Goal: Information Seeking & Learning: Learn about a topic

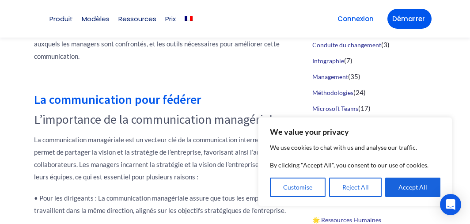
scroll to position [451, 0]
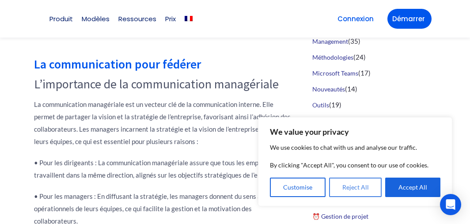
click at [366, 187] on button "Reject All" at bounding box center [355, 187] width 53 height 19
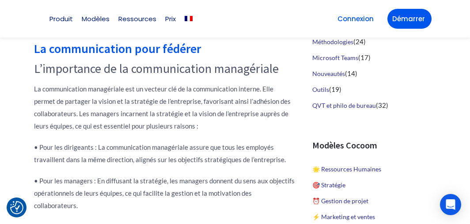
scroll to position [680, 0]
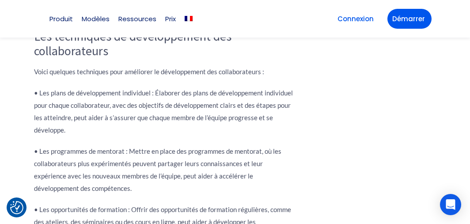
scroll to position [2770, 0]
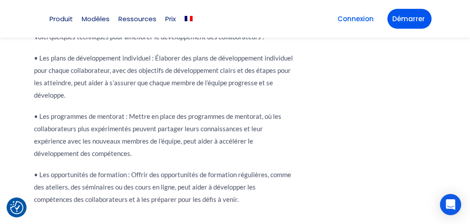
drag, startPoint x: 476, startPoint y: 219, endPoint x: 337, endPoint y: 210, distance: 138.7
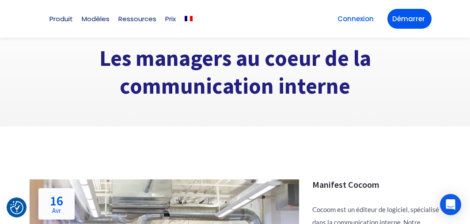
scroll to position [0, 0]
